Goal: Task Accomplishment & Management: Manage account settings

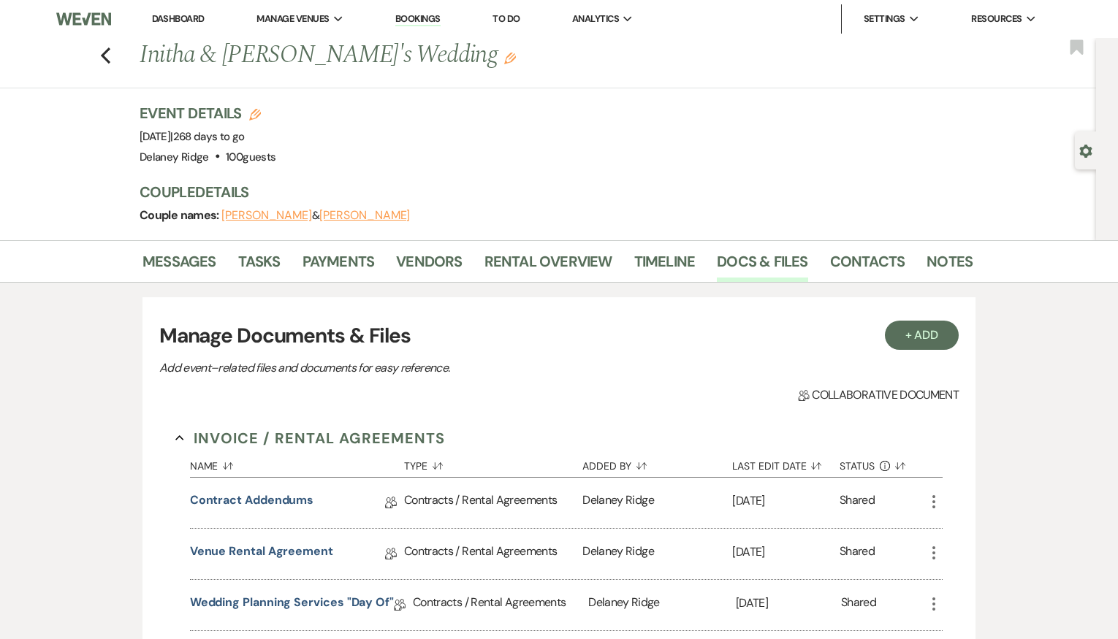
click at [191, 19] on link "Dashboard" at bounding box center [178, 18] width 53 height 12
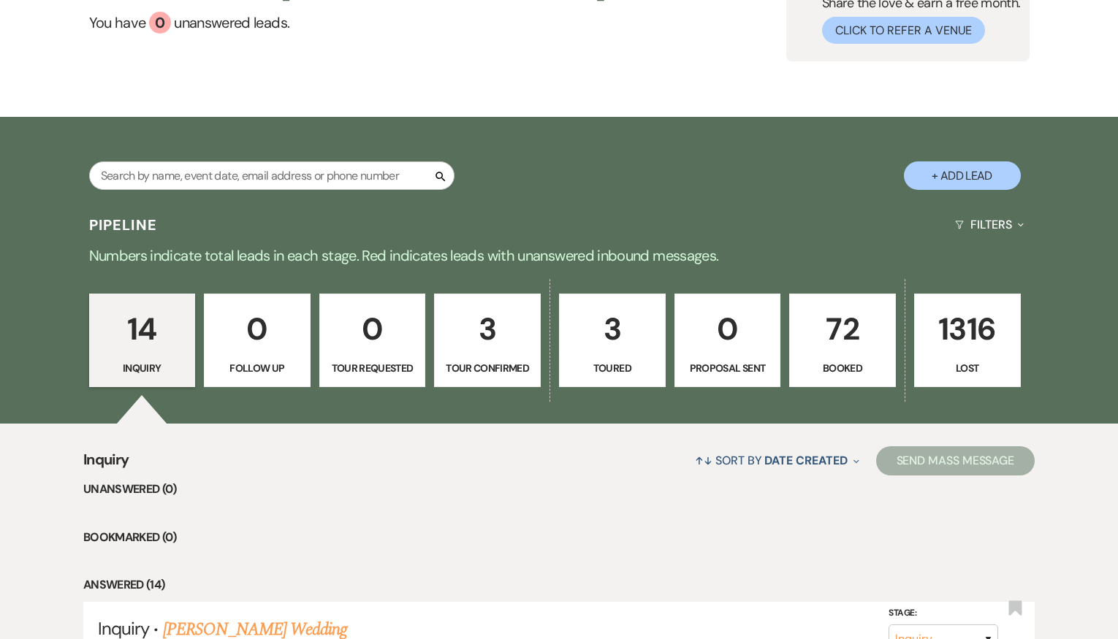
scroll to position [146, 0]
click at [842, 341] on p "72" at bounding box center [843, 328] width 88 height 49
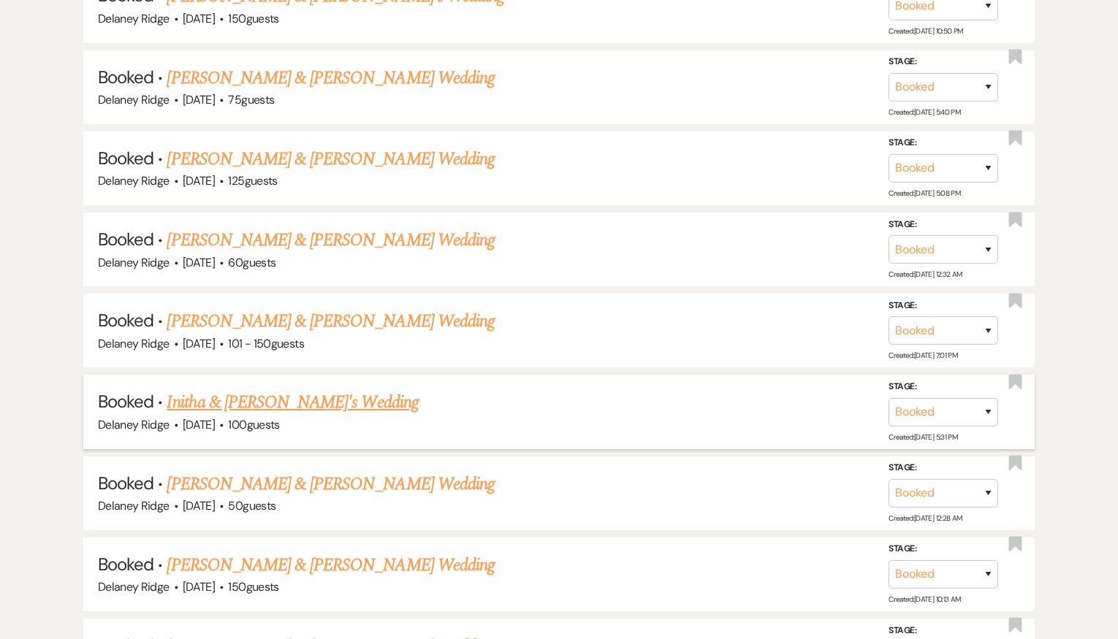
scroll to position [1023, 0]
click at [274, 411] on link "Initha & [PERSON_NAME]'s Wedding" at bounding box center [292, 402] width 251 height 26
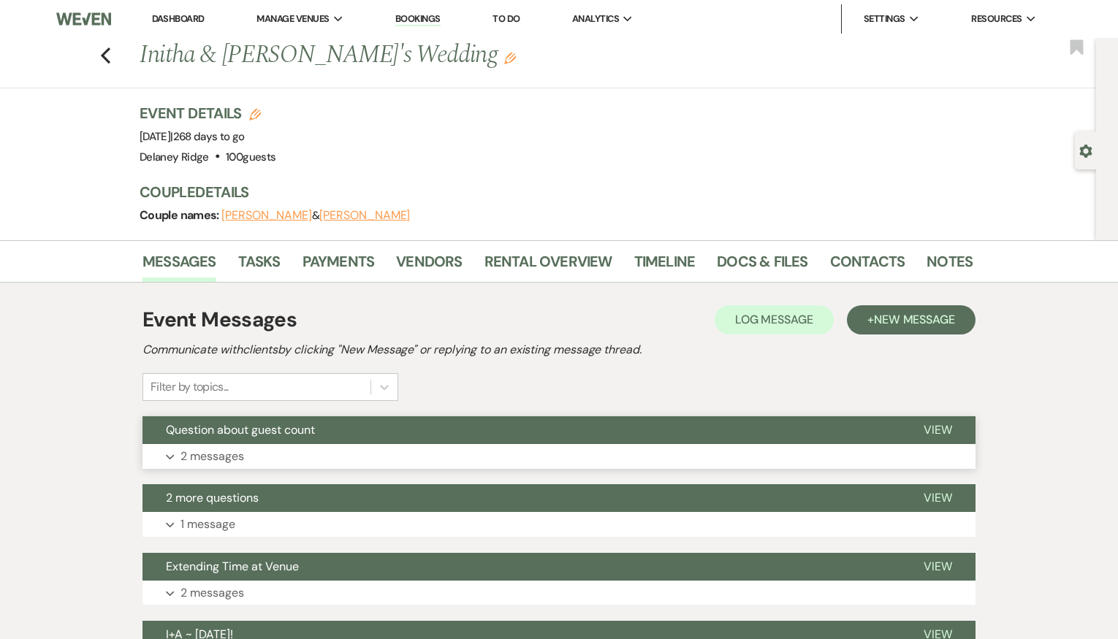
click at [751, 450] on button "Expand 2 messages" at bounding box center [558, 456] width 833 height 25
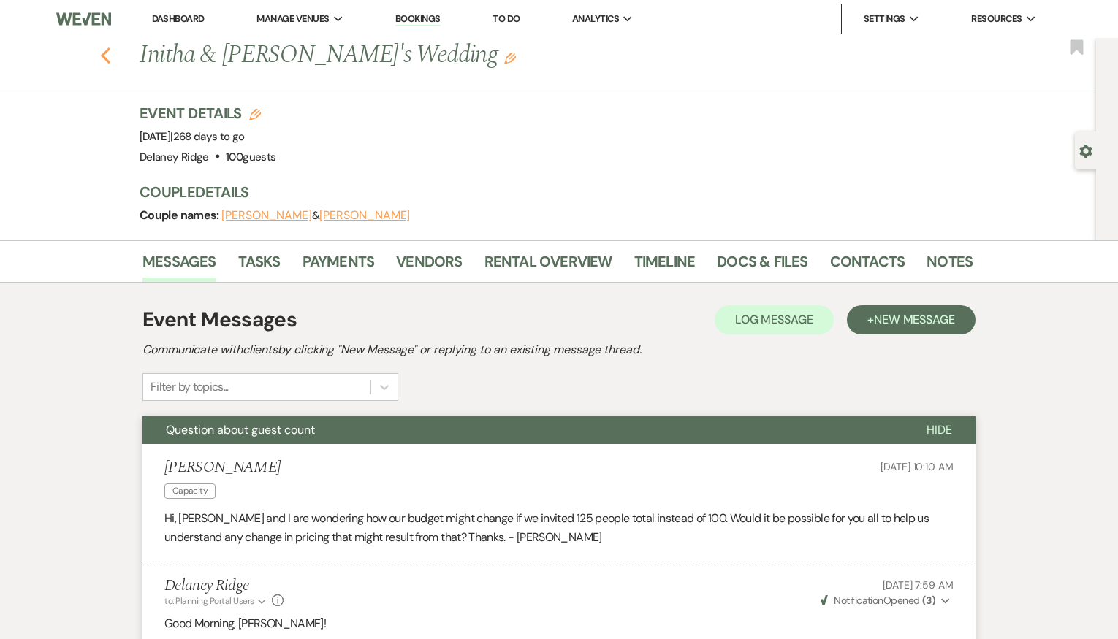
click at [107, 63] on icon "Previous" at bounding box center [105, 56] width 11 height 18
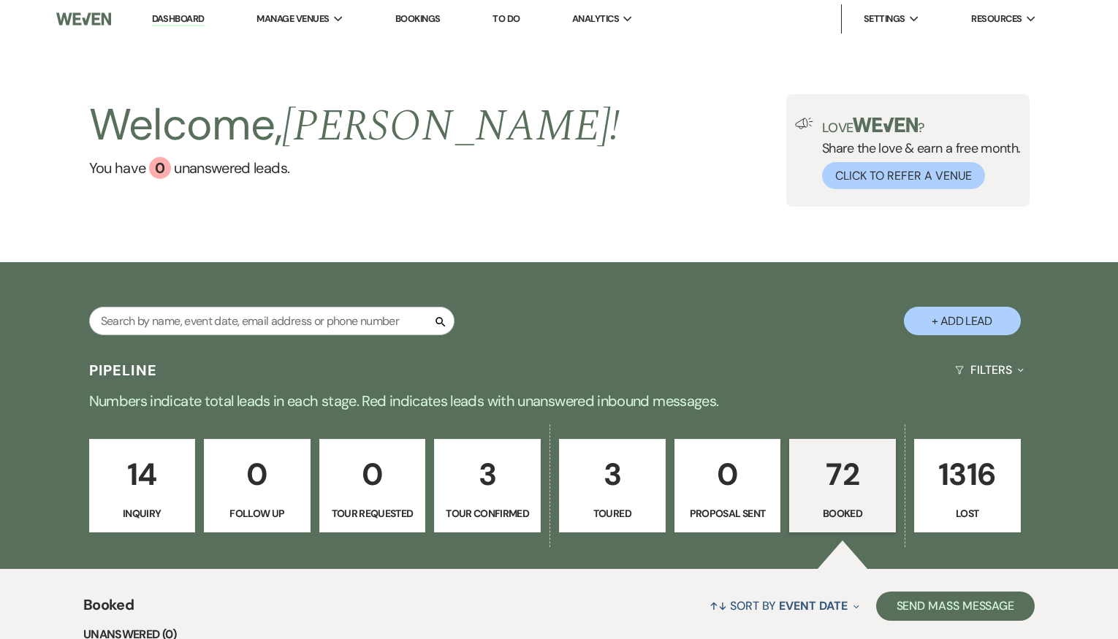
click at [489, 510] on p "Tour Confirmed" at bounding box center [487, 514] width 88 height 16
select select "4"
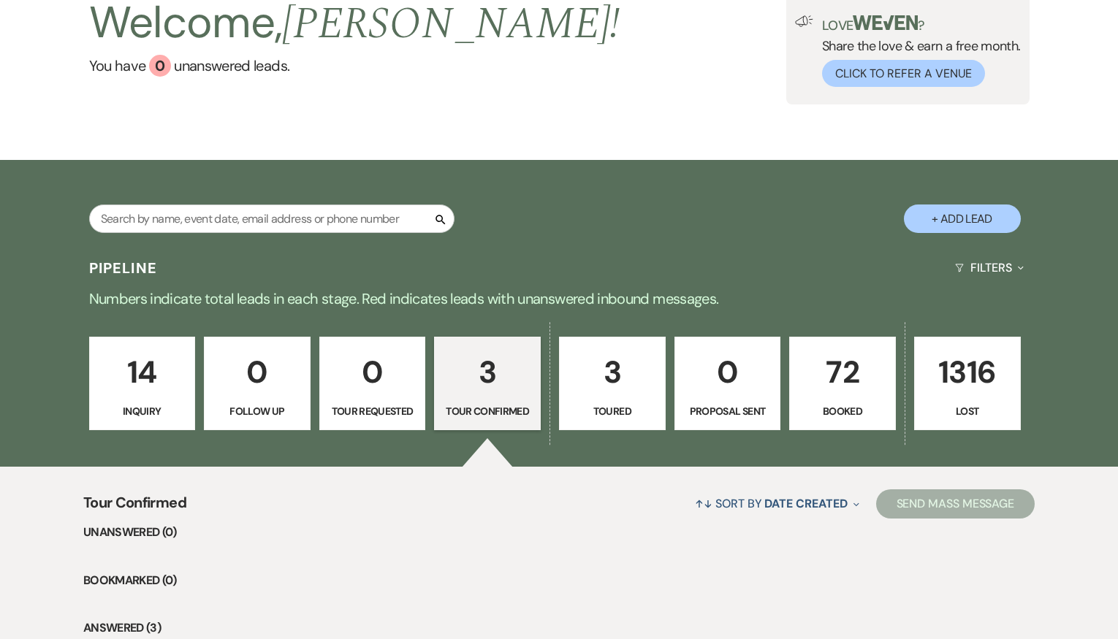
scroll to position [463, 0]
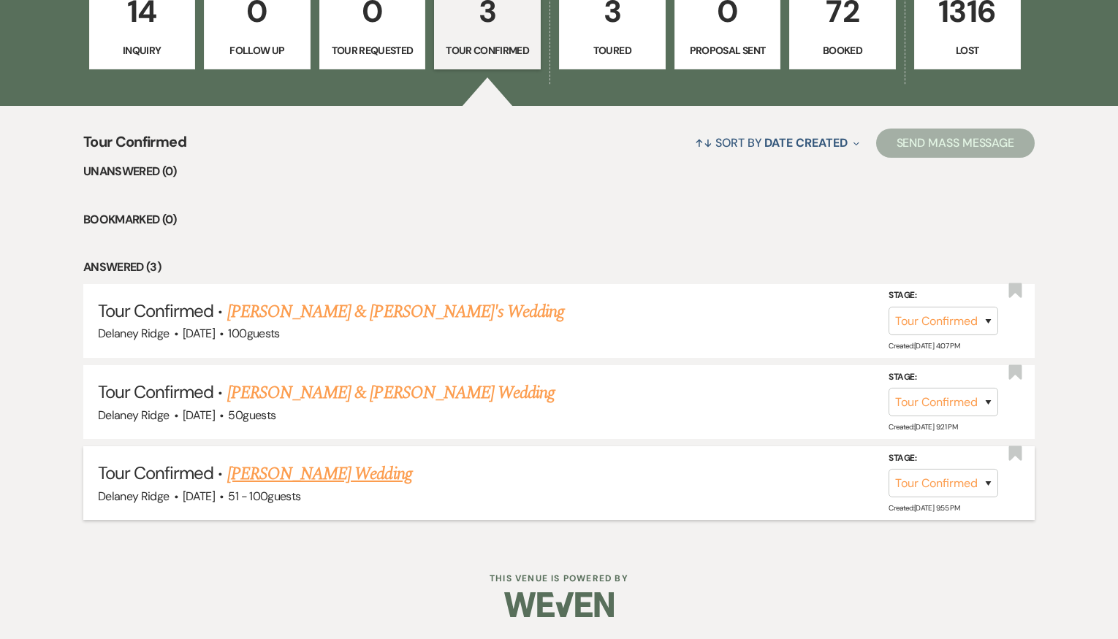
click at [322, 476] on link "[PERSON_NAME] Wedding" at bounding box center [319, 474] width 185 height 26
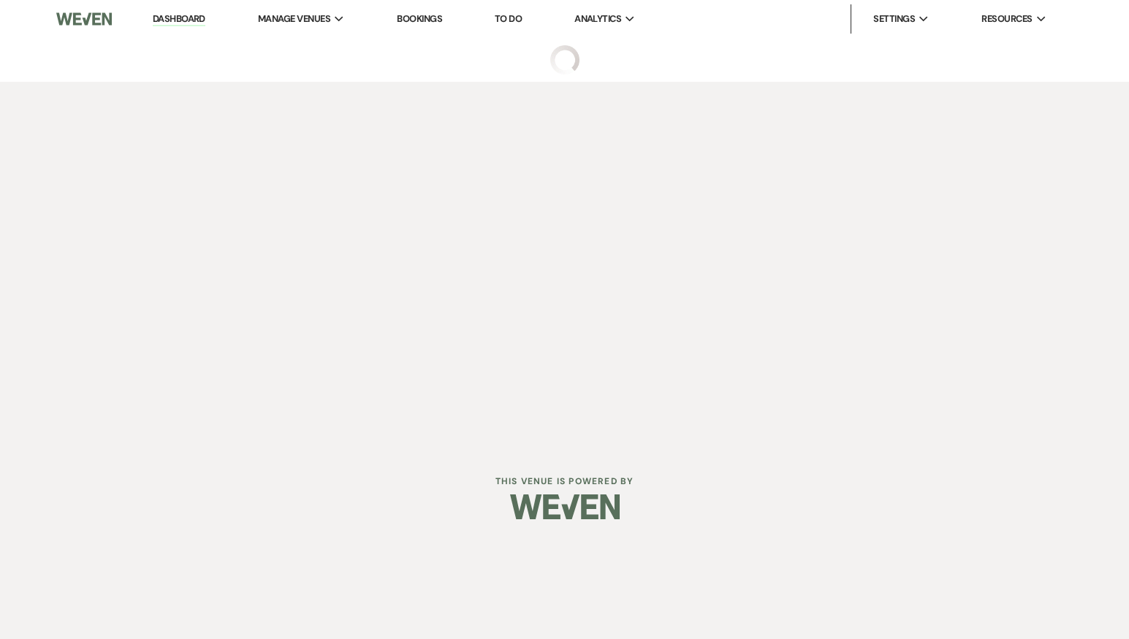
select select "4"
select select "2"
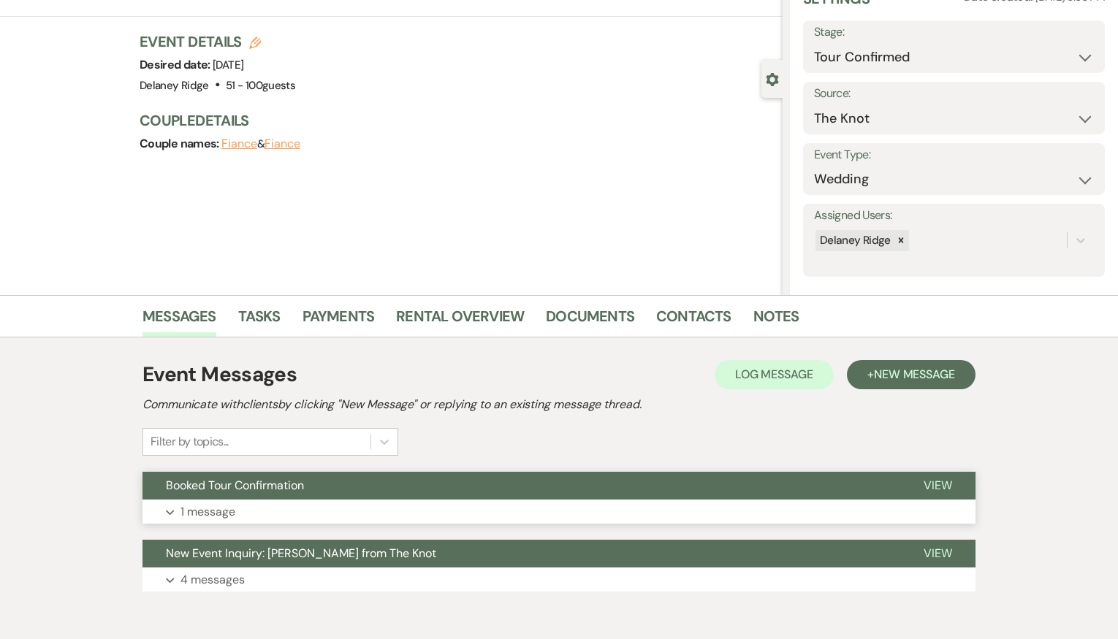
scroll to position [140, 0]
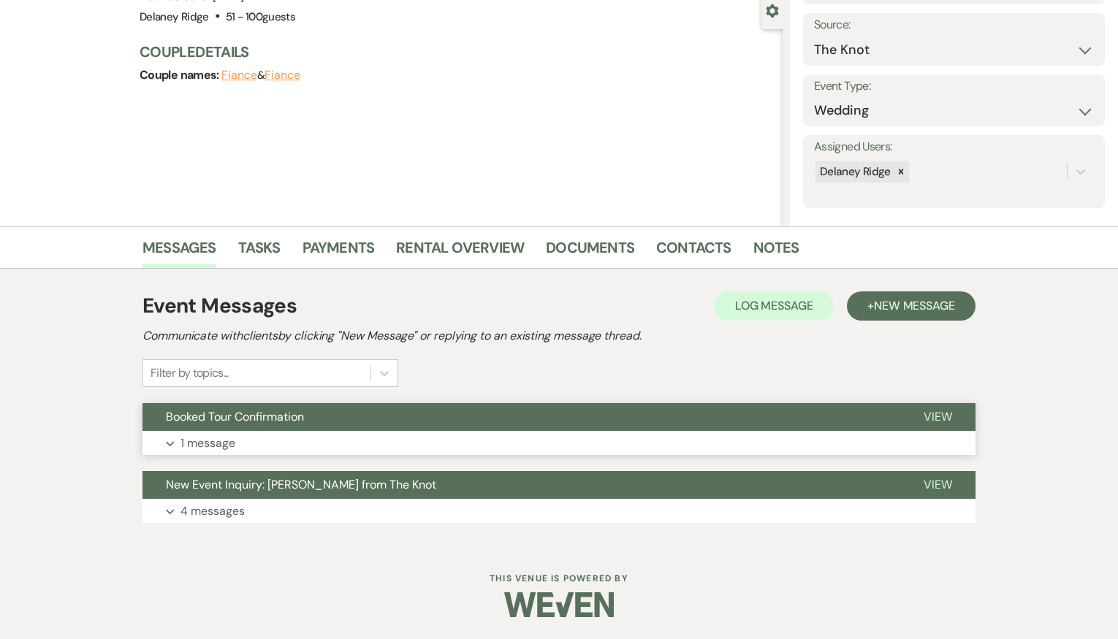
click at [945, 409] on span "View" at bounding box center [937, 416] width 28 height 15
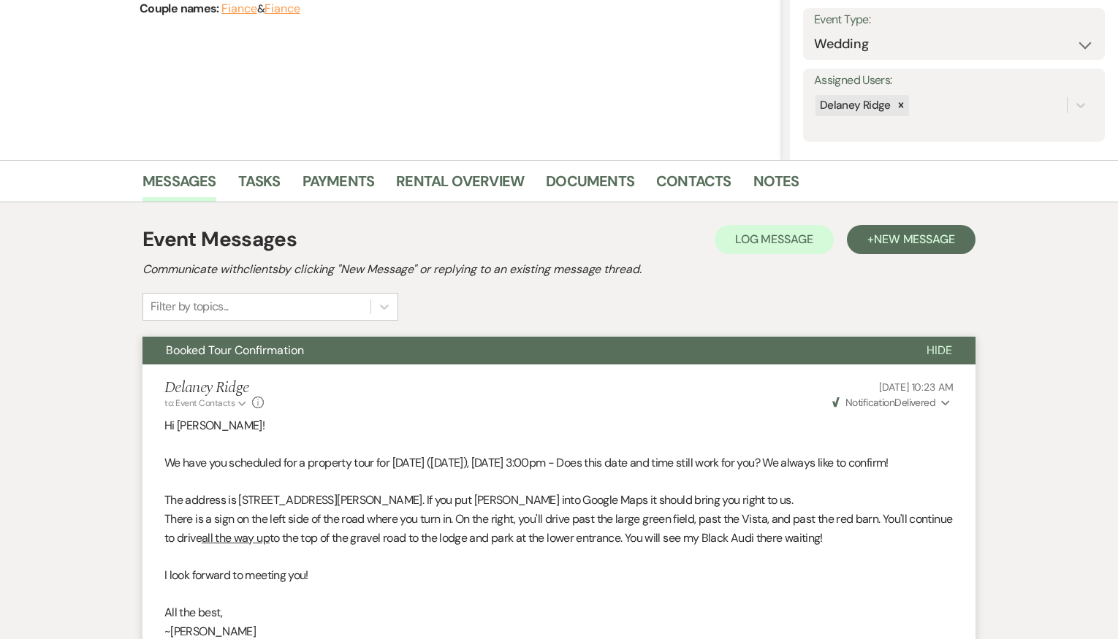
scroll to position [0, 0]
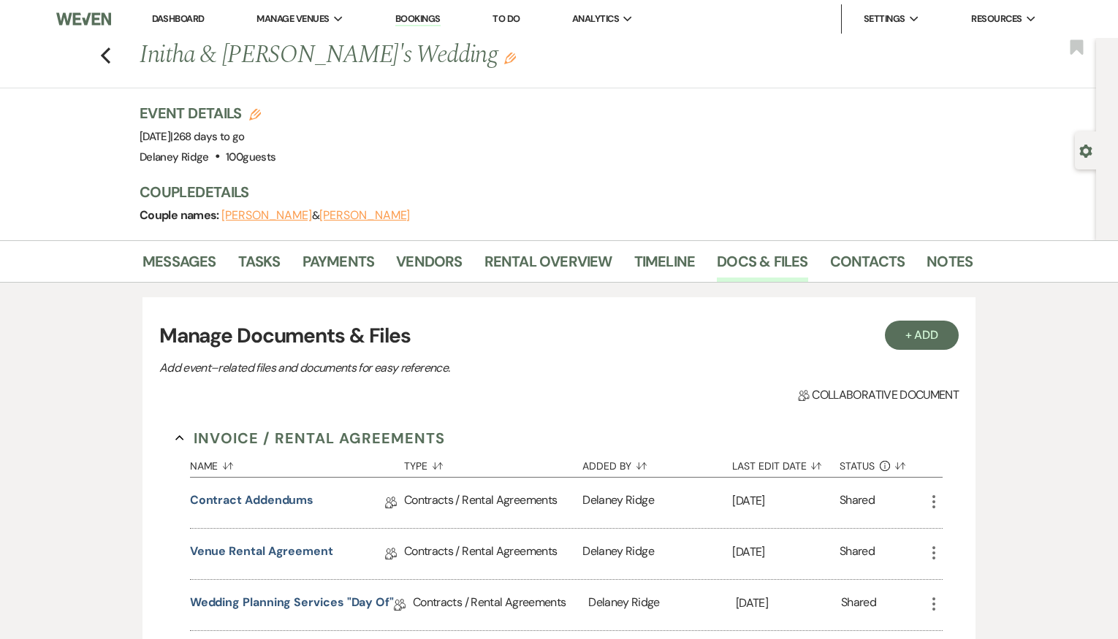
click at [172, 18] on link "Dashboard" at bounding box center [178, 18] width 53 height 12
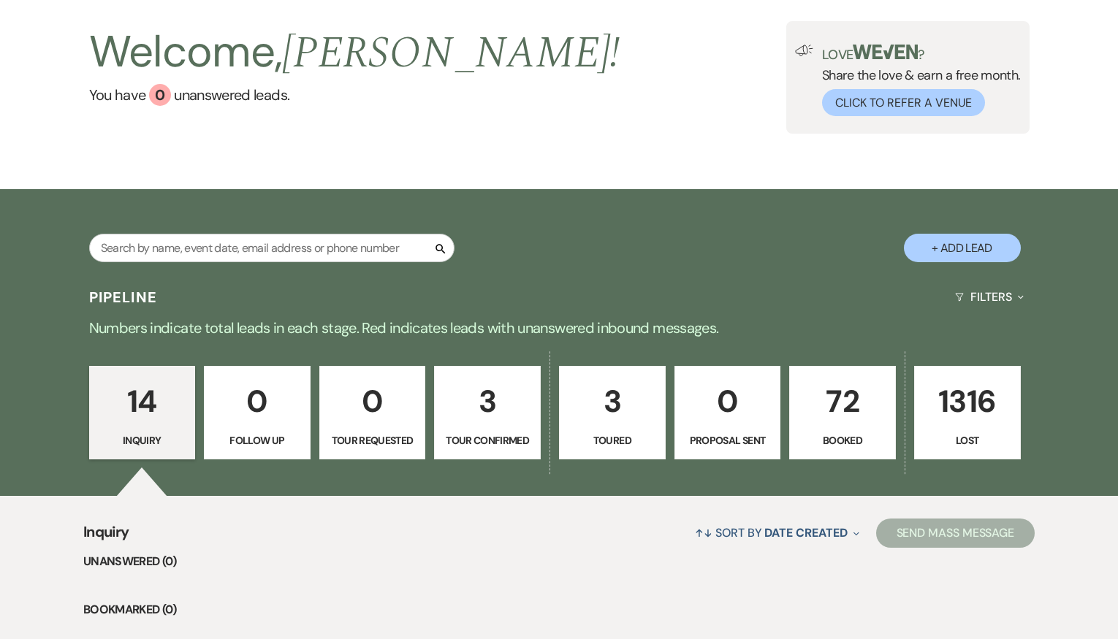
click at [501, 402] on p "3" at bounding box center [487, 401] width 88 height 49
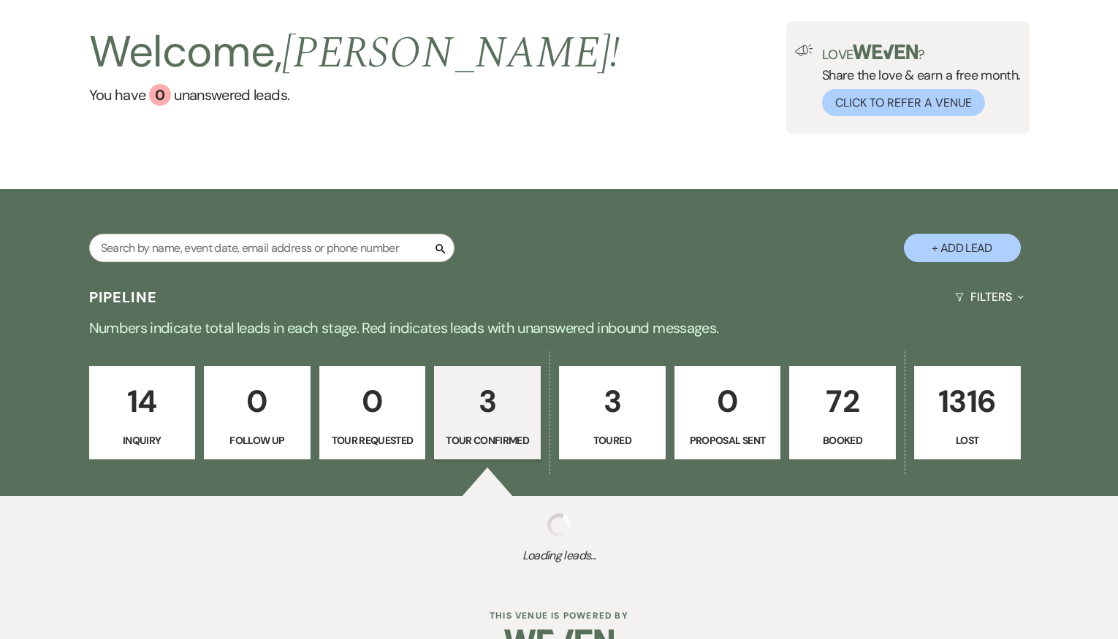
select select "4"
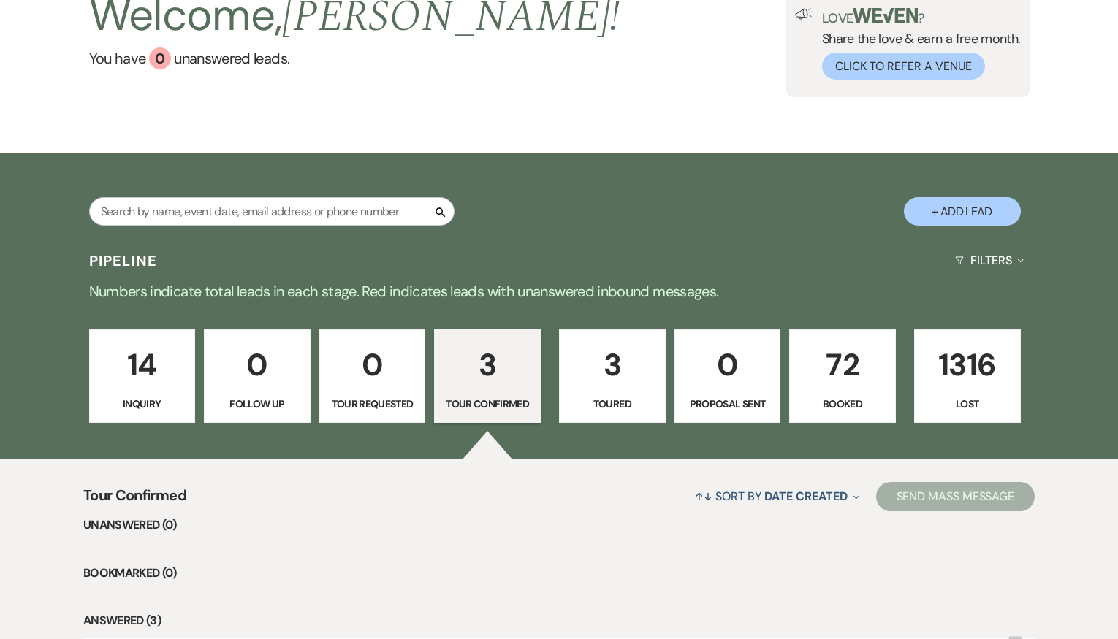
scroll to position [365, 0]
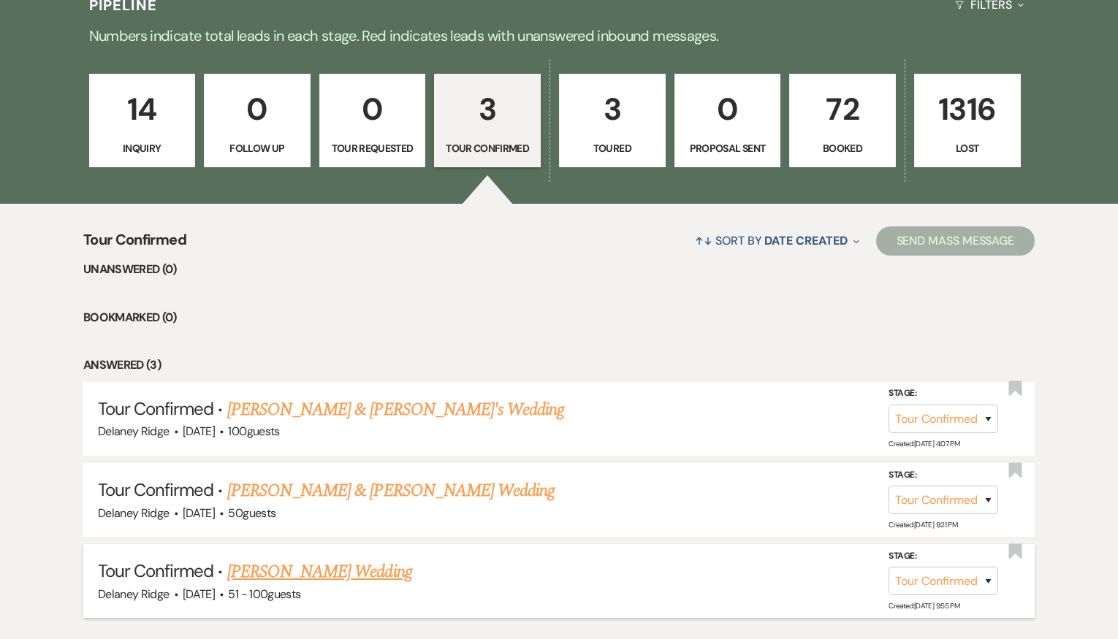
click at [346, 565] on link "[PERSON_NAME] Wedding" at bounding box center [319, 572] width 185 height 26
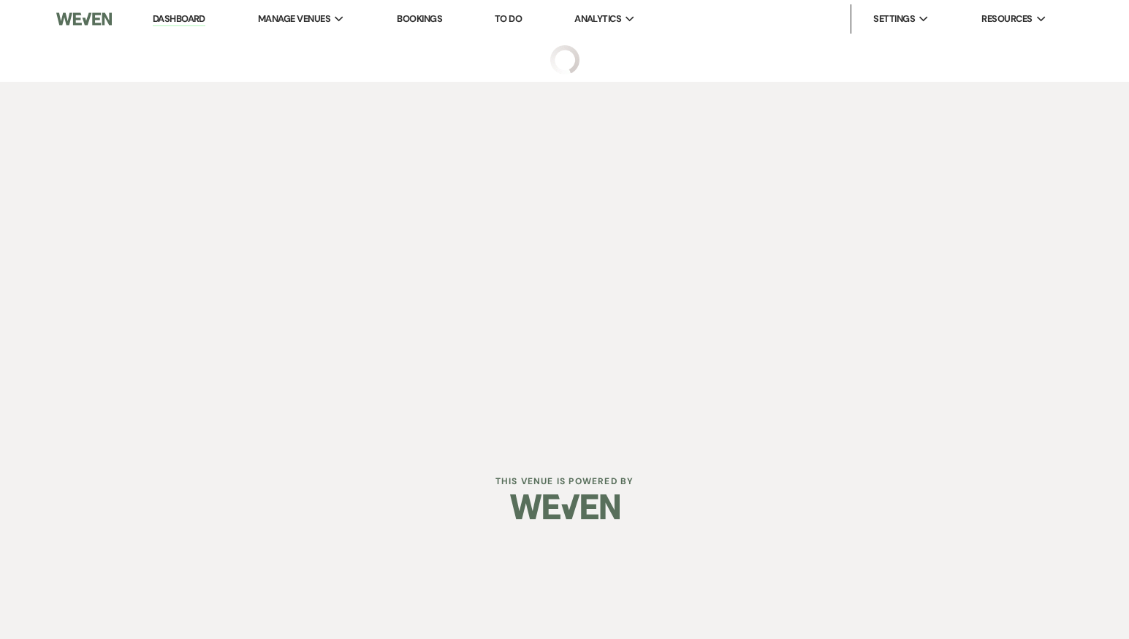
select select "4"
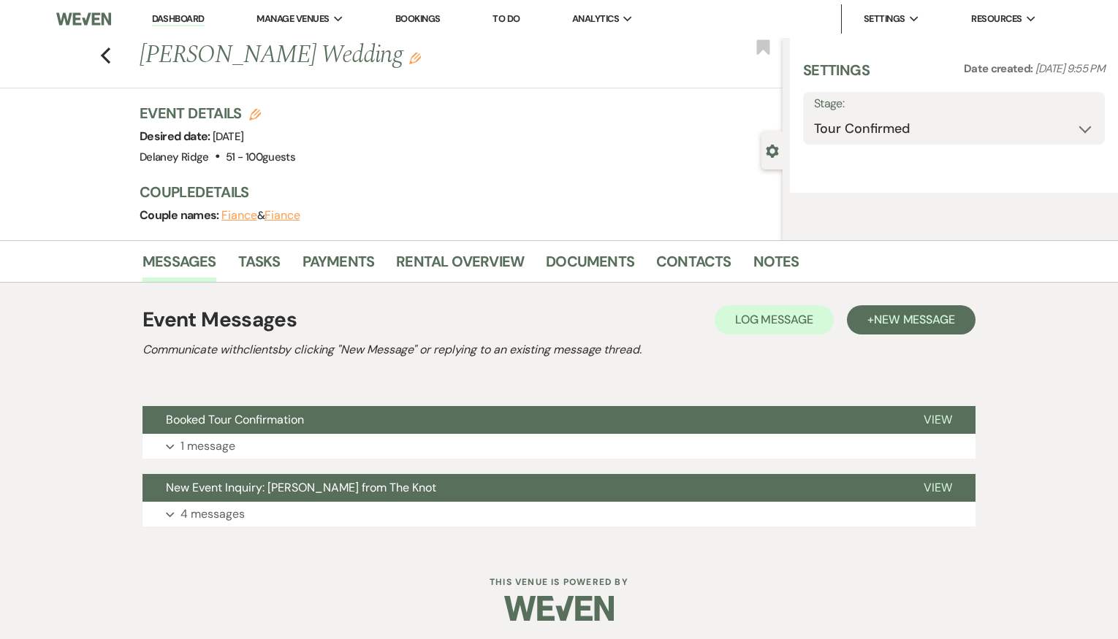
select select "2"
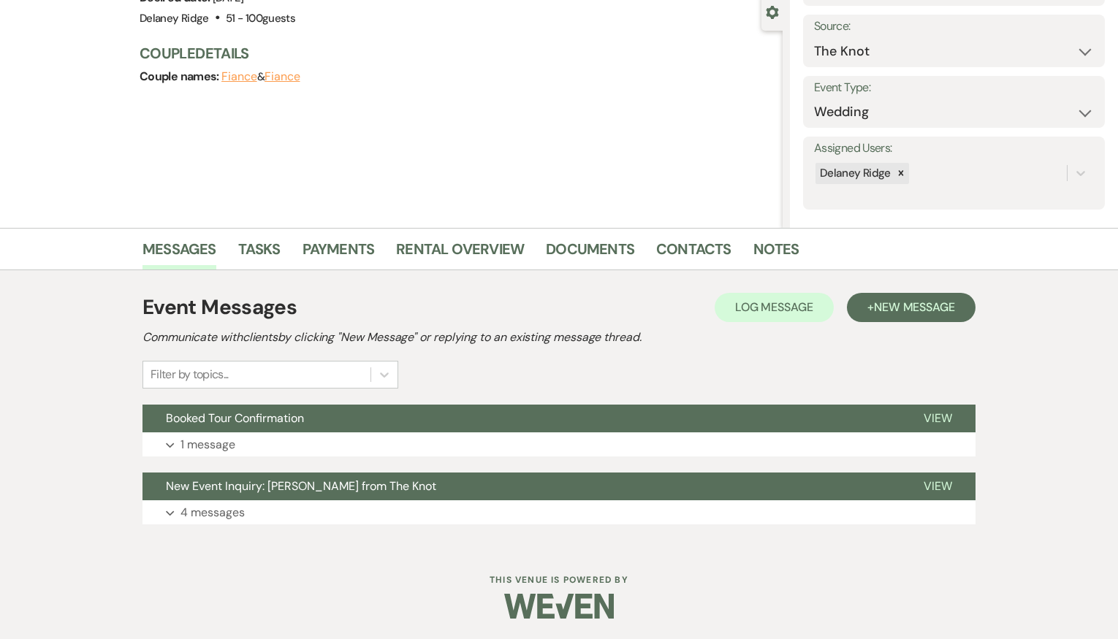
scroll to position [140, 0]
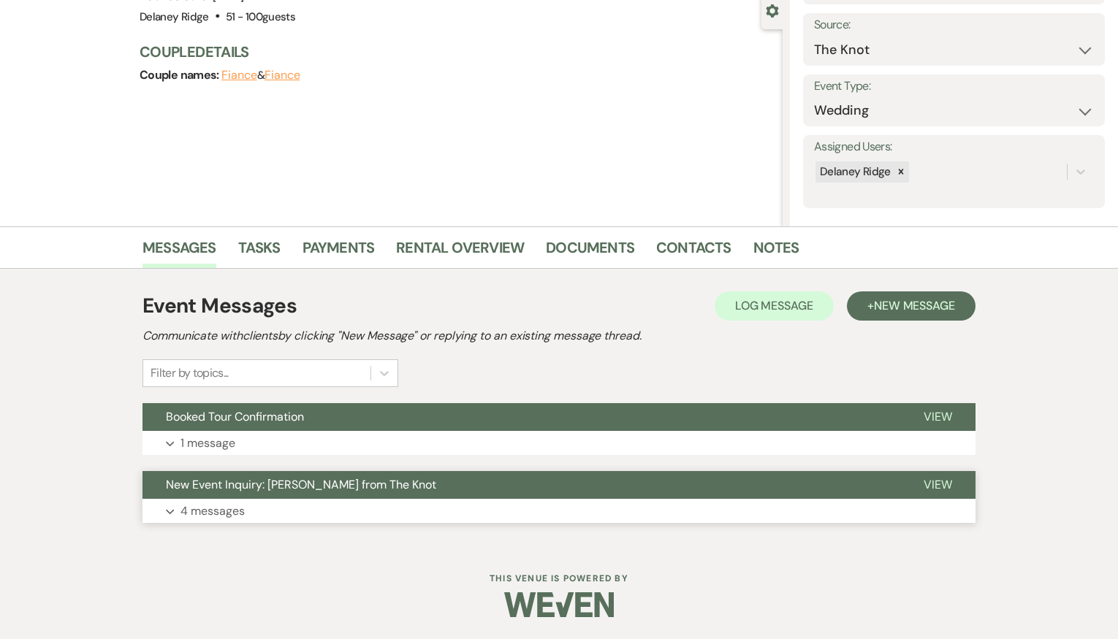
click at [953, 483] on button "View" at bounding box center [937, 485] width 75 height 28
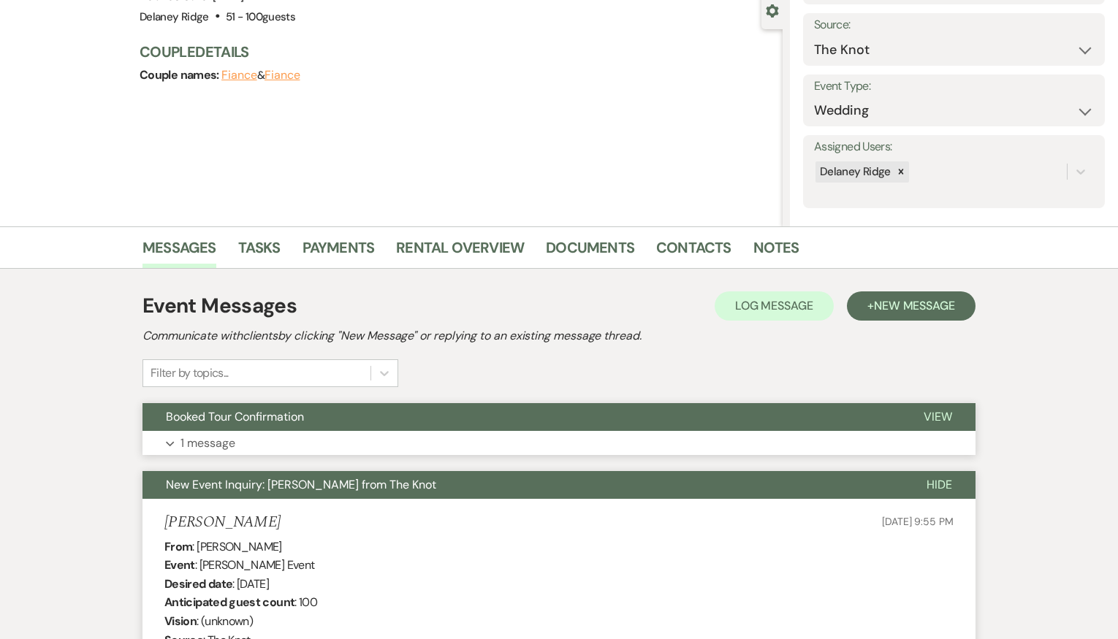
click at [750, 441] on button "Expand 1 message" at bounding box center [558, 443] width 833 height 25
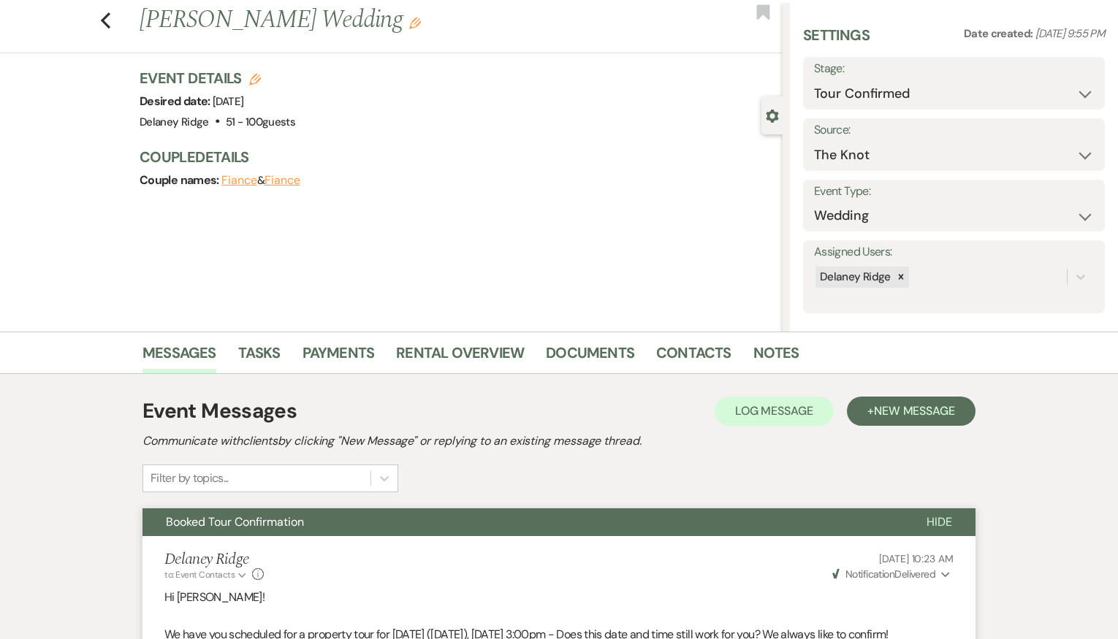
scroll to position [0, 0]
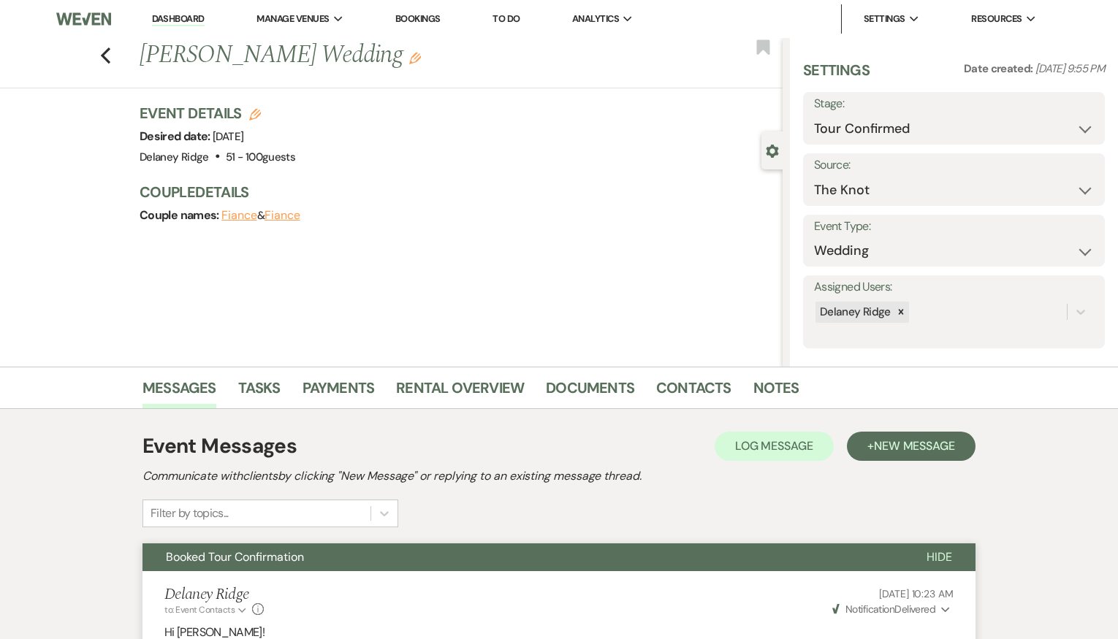
click at [193, 18] on link "Dashboard" at bounding box center [178, 19] width 53 height 14
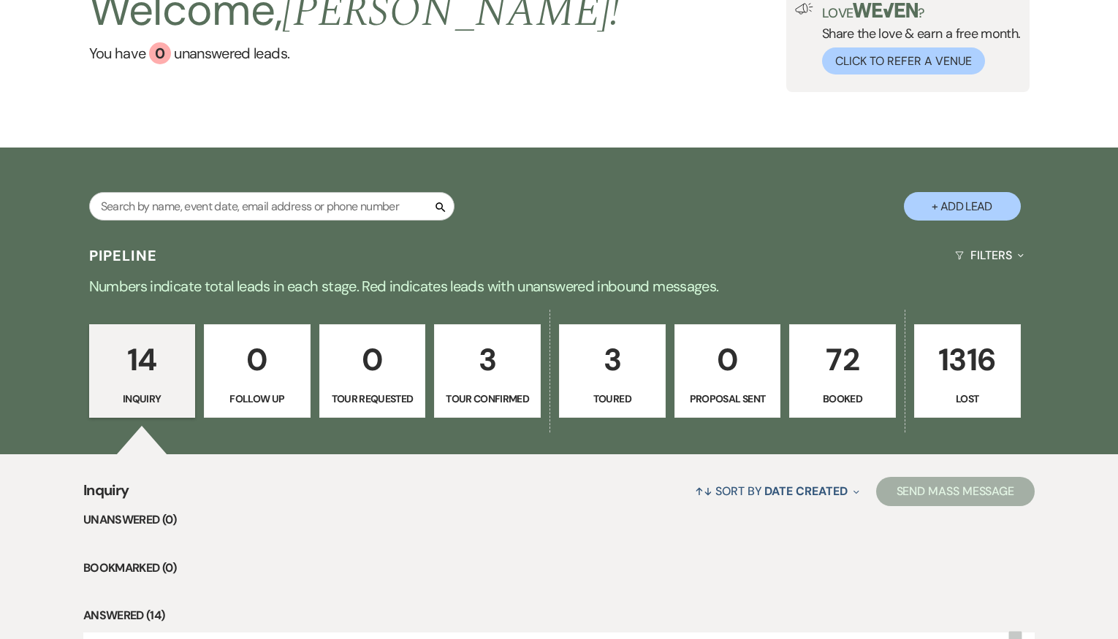
scroll to position [73, 0]
